Goal: Information Seeking & Learning: Learn about a topic

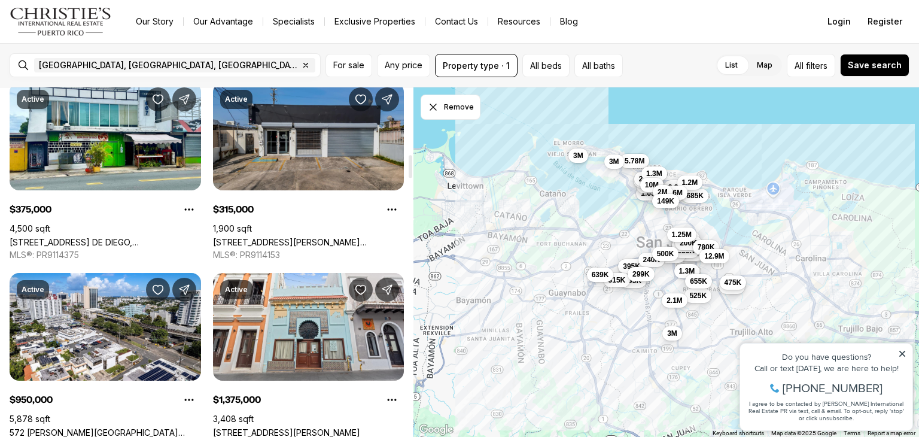
scroll to position [1024, 0]
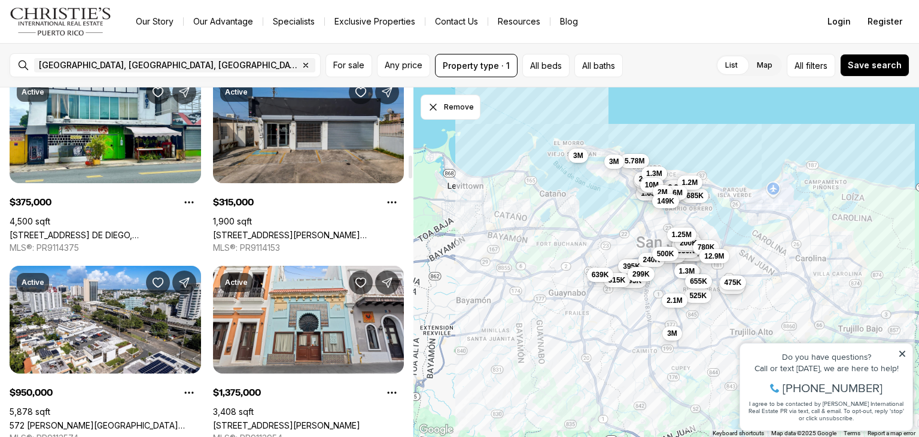
click at [287, 230] on link "[STREET_ADDRESS][PERSON_NAME][PERSON_NAME]" at bounding box center [308, 235] width 191 height 10
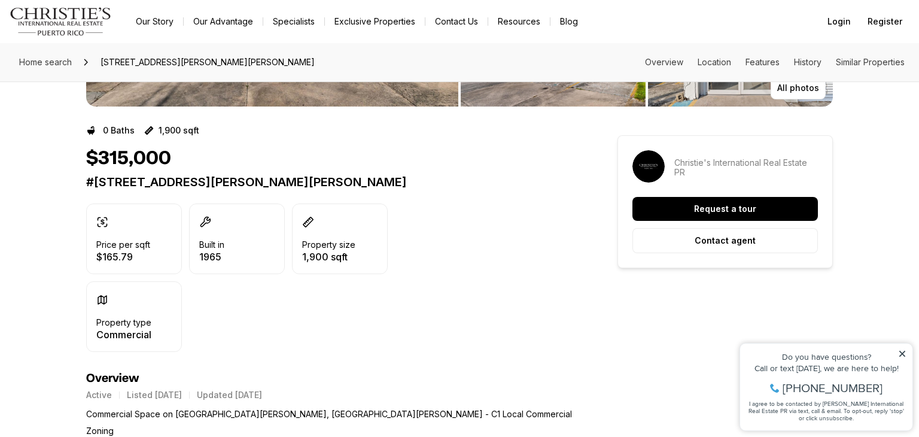
scroll to position [217, 0]
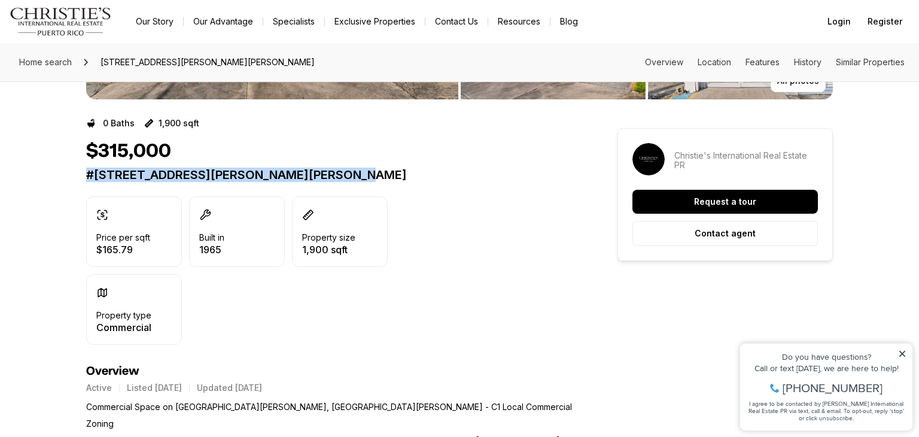
drag, startPoint x: 356, startPoint y: 174, endPoint x: 166, endPoint y: 150, distance: 191.7
click at [166, 150] on div "$315,000 [STREET_ADDRESS][PERSON_NAME][PERSON_NAME]" at bounding box center [330, 161] width 488 height 42
click at [213, 175] on p "#[STREET_ADDRESS][PERSON_NAME][PERSON_NAME]" at bounding box center [330, 175] width 488 height 14
drag, startPoint x: 361, startPoint y: 171, endPoint x: 75, endPoint y: 168, distance: 286.0
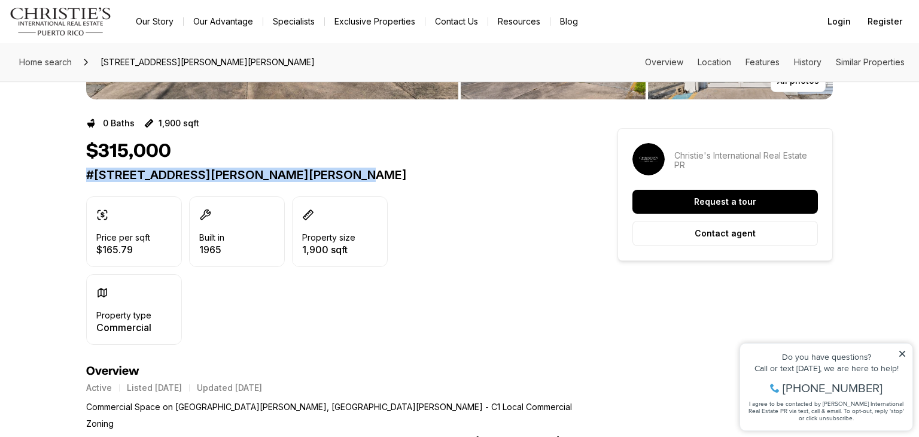
copy p "#[STREET_ADDRESS][PERSON_NAME][PERSON_NAME]"
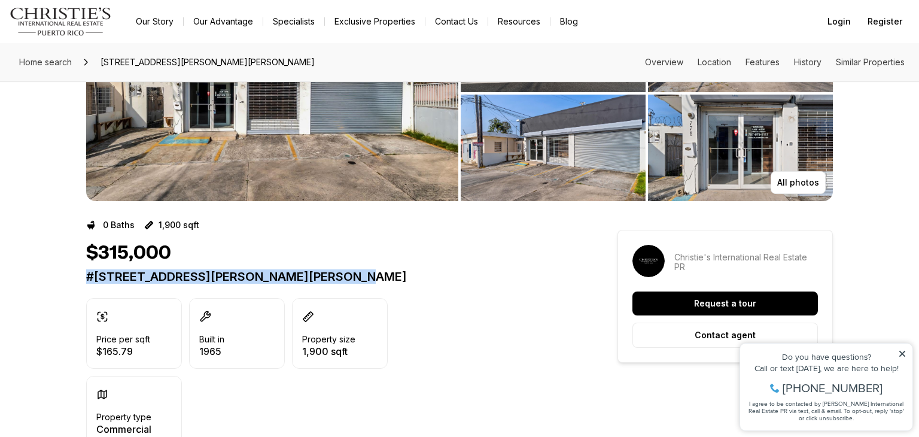
scroll to position [0, 0]
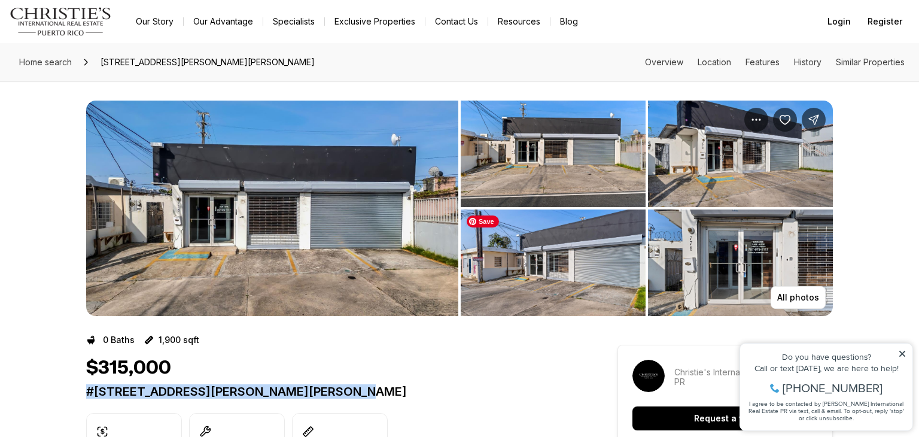
click at [541, 275] on img "View image gallery" at bounding box center [553, 262] width 185 height 106
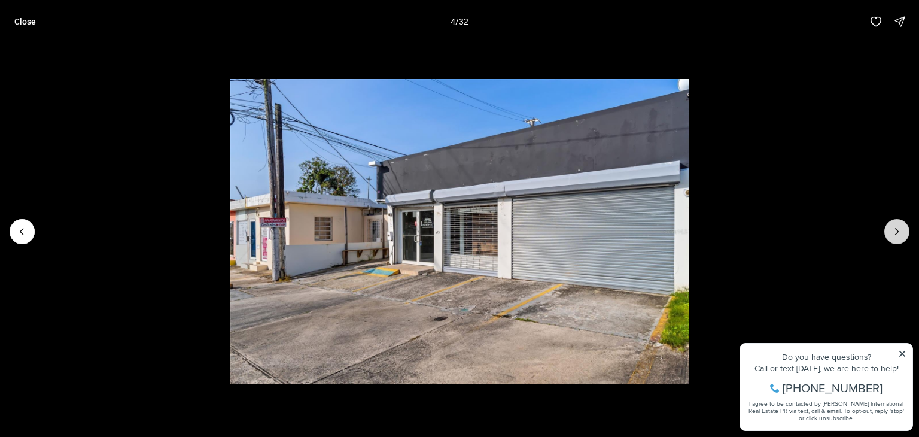
click at [891, 232] on icon "Next slide" at bounding box center [897, 232] width 12 height 12
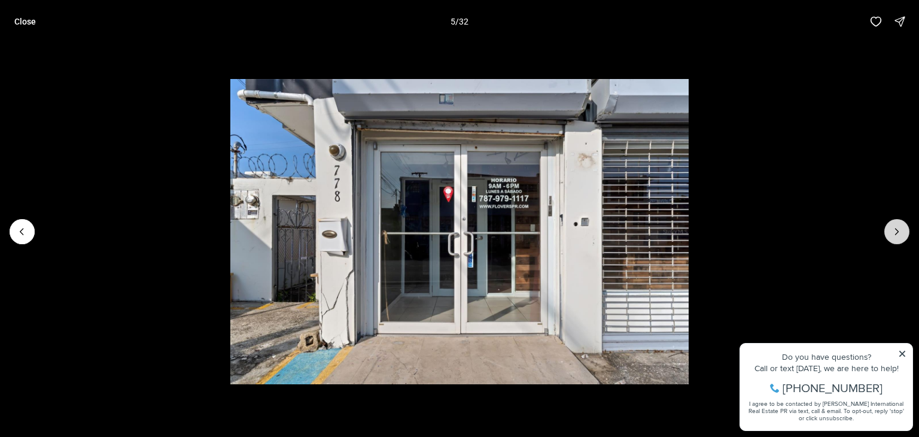
click at [891, 232] on icon "Next slide" at bounding box center [897, 232] width 12 height 12
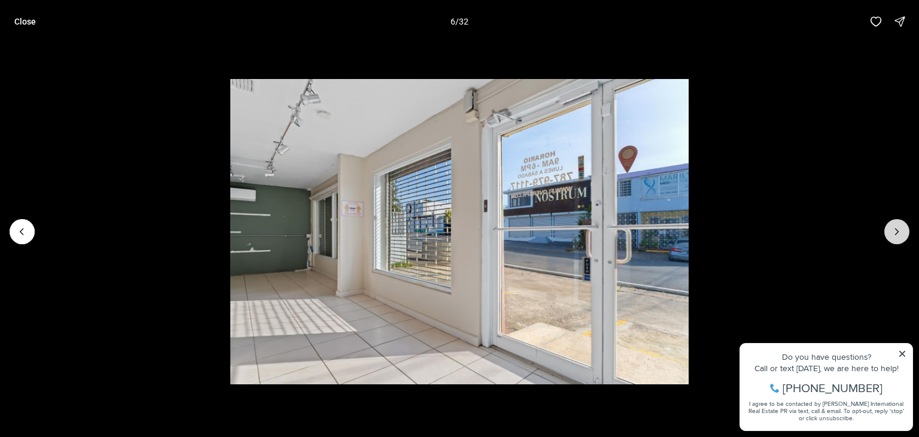
click at [891, 232] on icon "Next slide" at bounding box center [897, 232] width 12 height 12
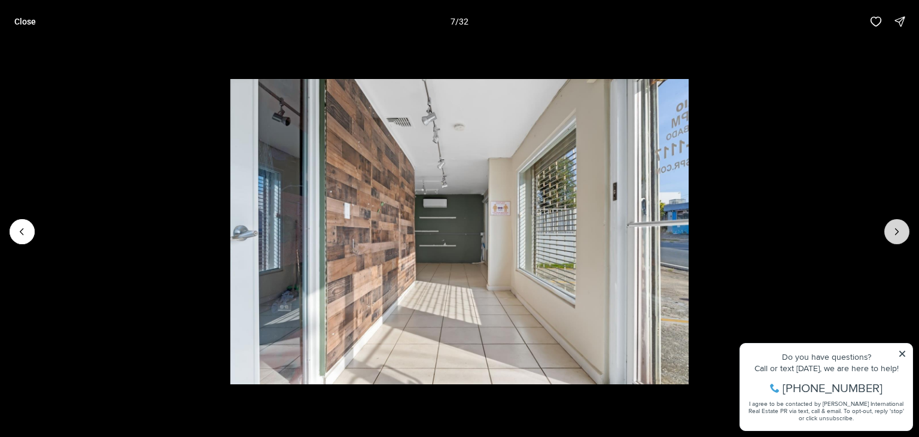
click at [893, 238] on button "Next slide" at bounding box center [896, 231] width 25 height 25
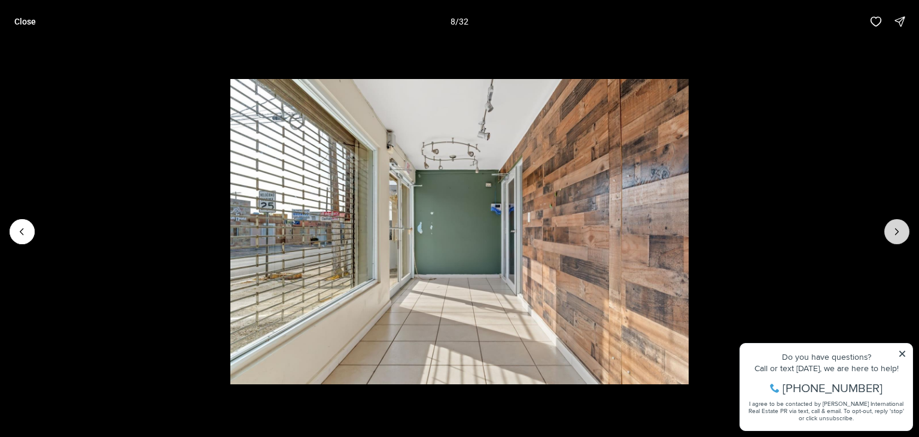
click at [893, 238] on button "Next slide" at bounding box center [896, 231] width 25 height 25
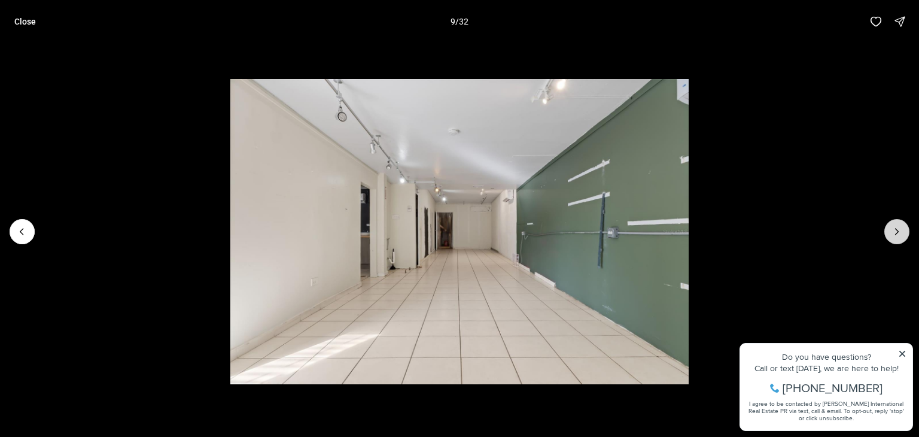
click at [893, 238] on button "Next slide" at bounding box center [896, 231] width 25 height 25
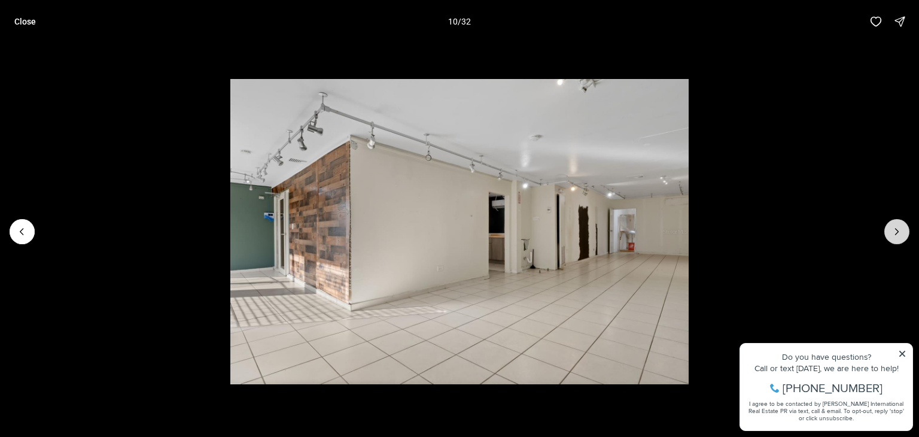
click at [885, 236] on button "Next slide" at bounding box center [896, 231] width 25 height 25
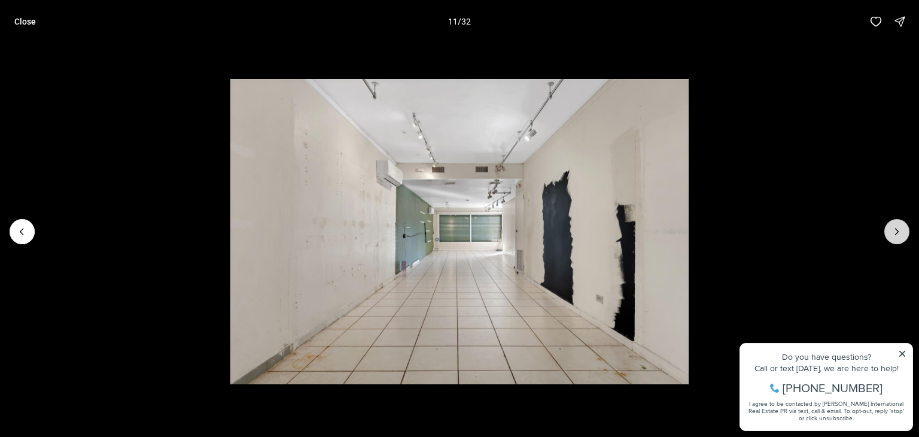
click at [891, 236] on icon "Next slide" at bounding box center [897, 232] width 12 height 12
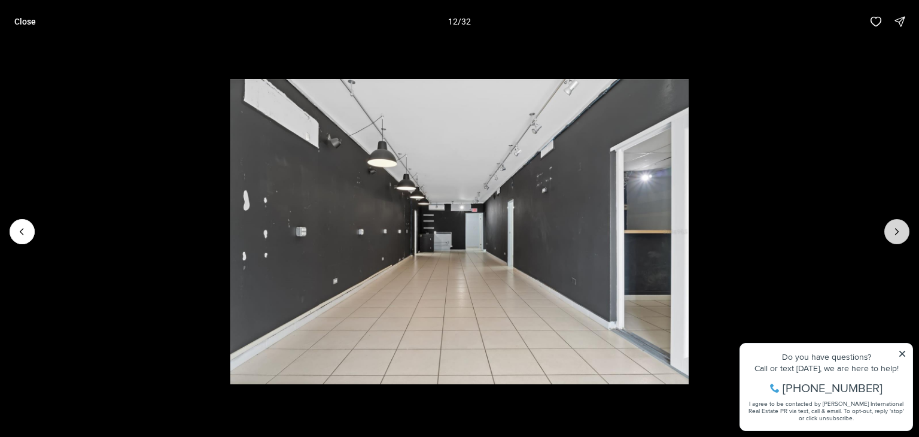
click at [891, 236] on icon "Next slide" at bounding box center [897, 232] width 12 height 12
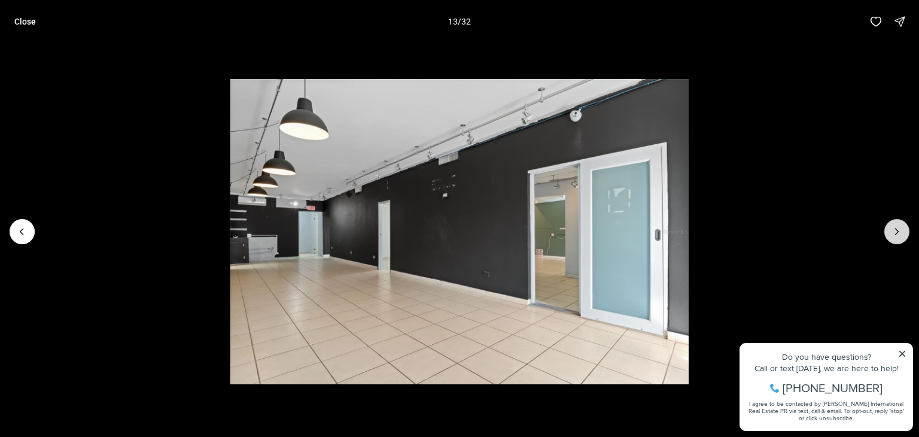
click at [891, 236] on icon "Next slide" at bounding box center [897, 232] width 12 height 12
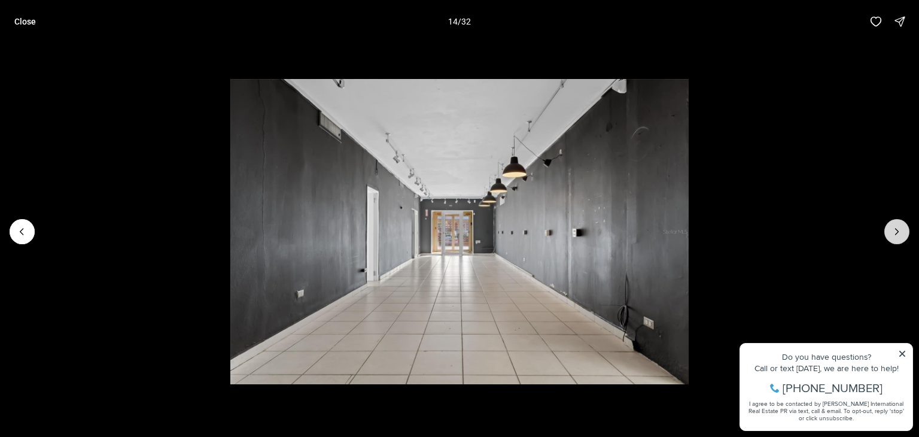
click at [889, 236] on button "Next slide" at bounding box center [896, 231] width 25 height 25
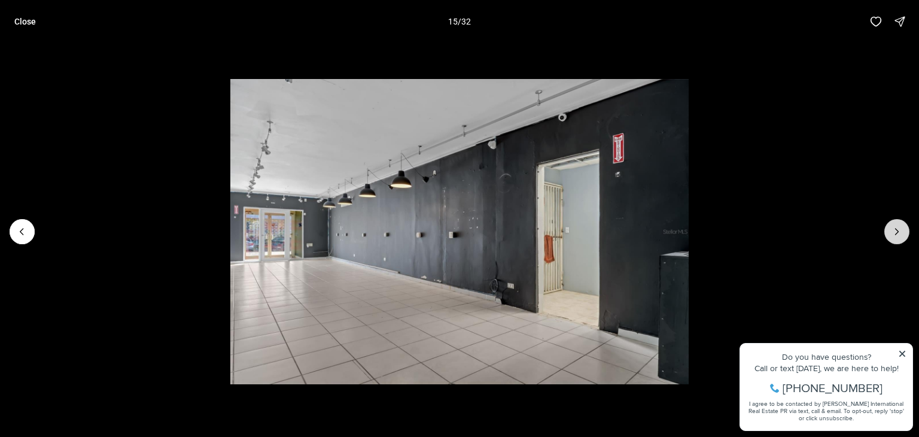
click at [889, 236] on button "Next slide" at bounding box center [896, 231] width 25 height 25
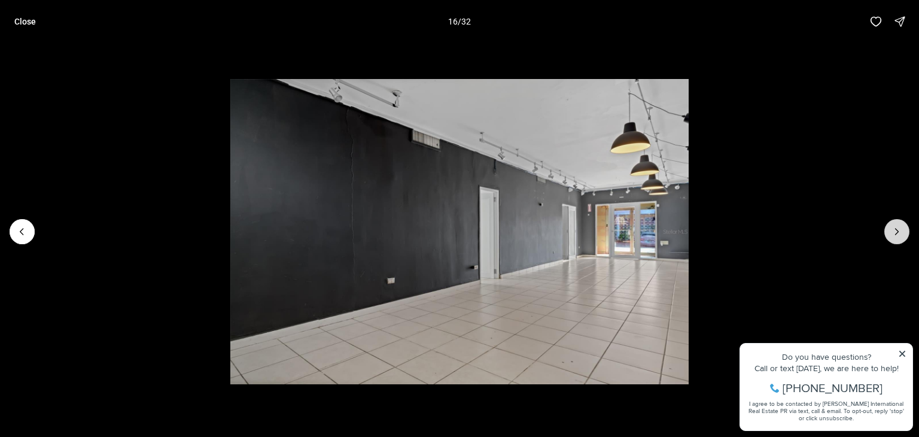
click at [889, 236] on button "Next slide" at bounding box center [896, 231] width 25 height 25
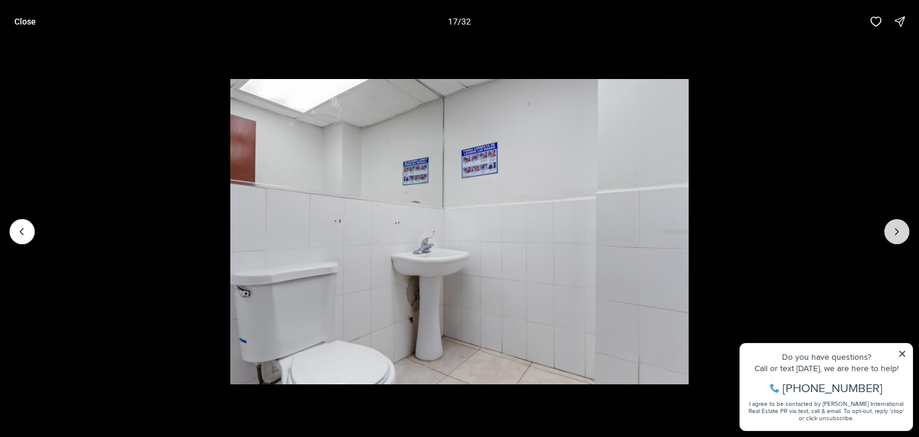
click at [888, 237] on button "Next slide" at bounding box center [896, 231] width 25 height 25
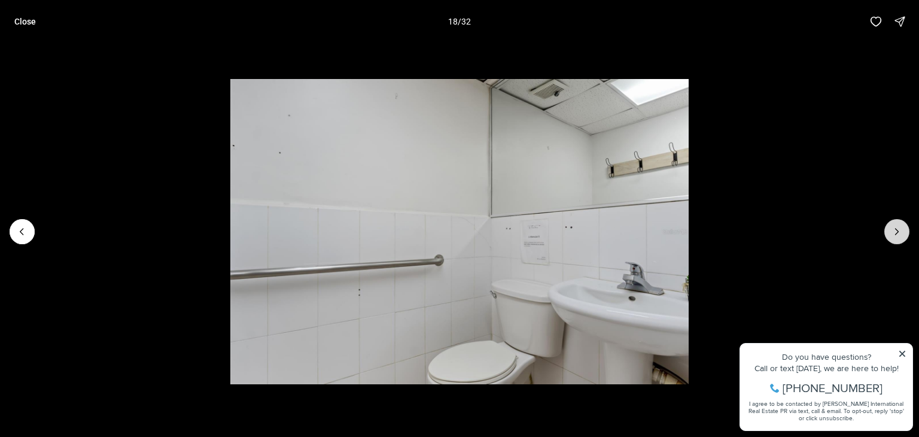
click at [888, 237] on button "Next slide" at bounding box center [896, 231] width 25 height 25
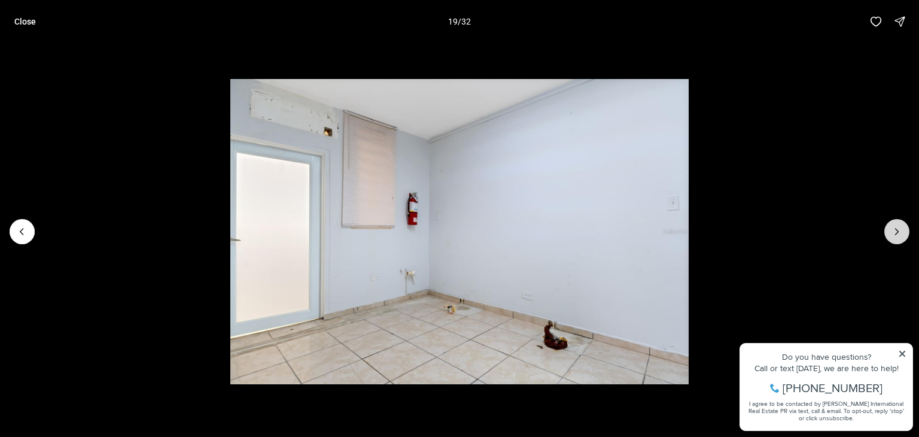
click at [888, 237] on button "Next slide" at bounding box center [896, 231] width 25 height 25
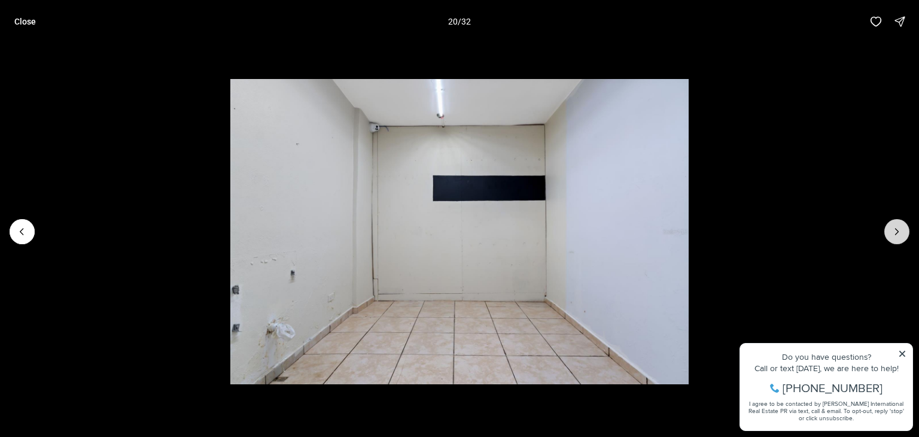
click at [888, 237] on button "Next slide" at bounding box center [896, 231] width 25 height 25
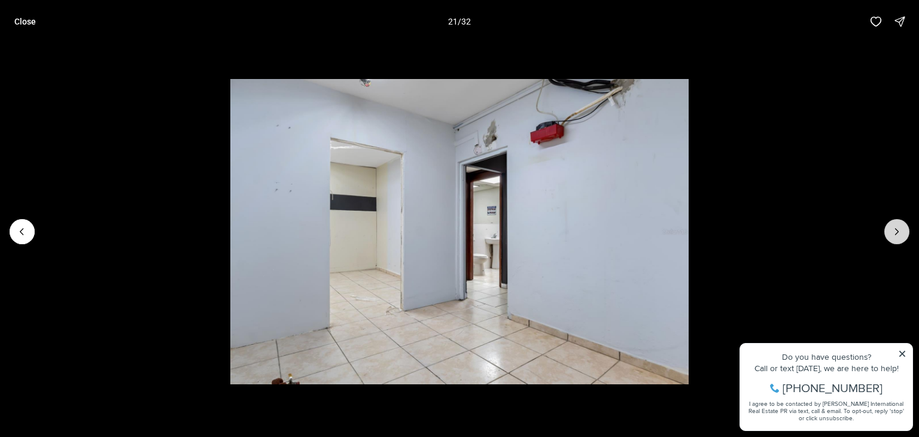
click at [888, 237] on button "Next slide" at bounding box center [896, 231] width 25 height 25
